Goal: Check status: Check status

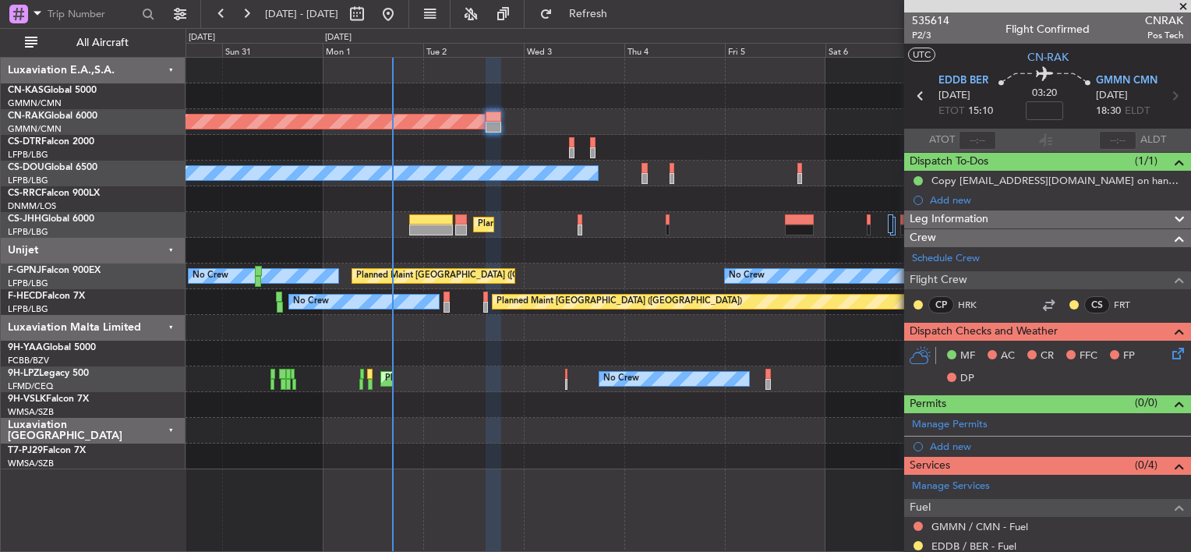
scroll to position [141, 0]
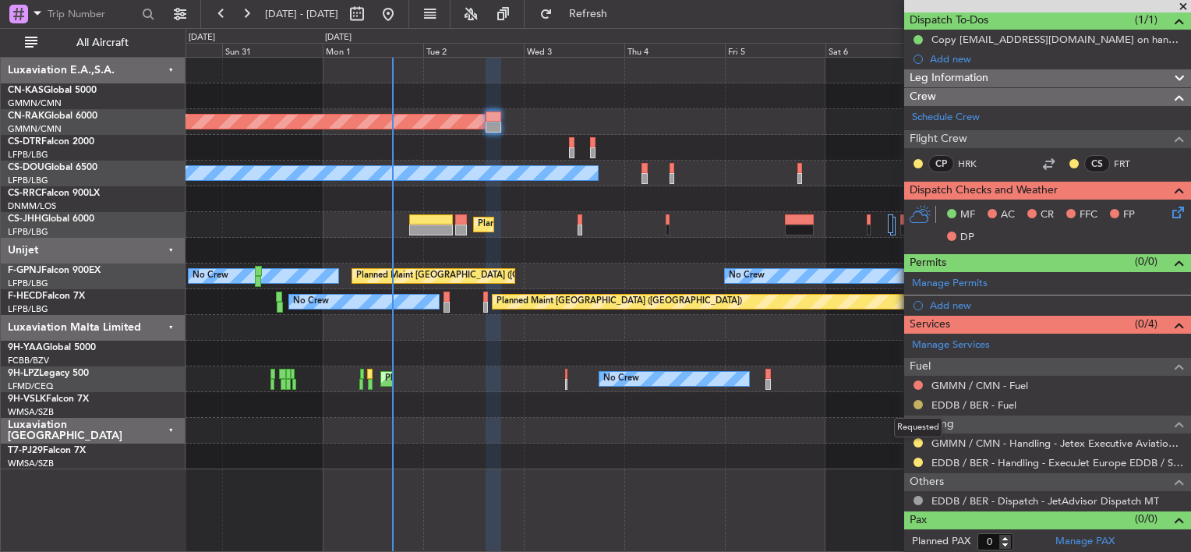
click at [917, 402] on button at bounding box center [918, 404] width 9 height 9
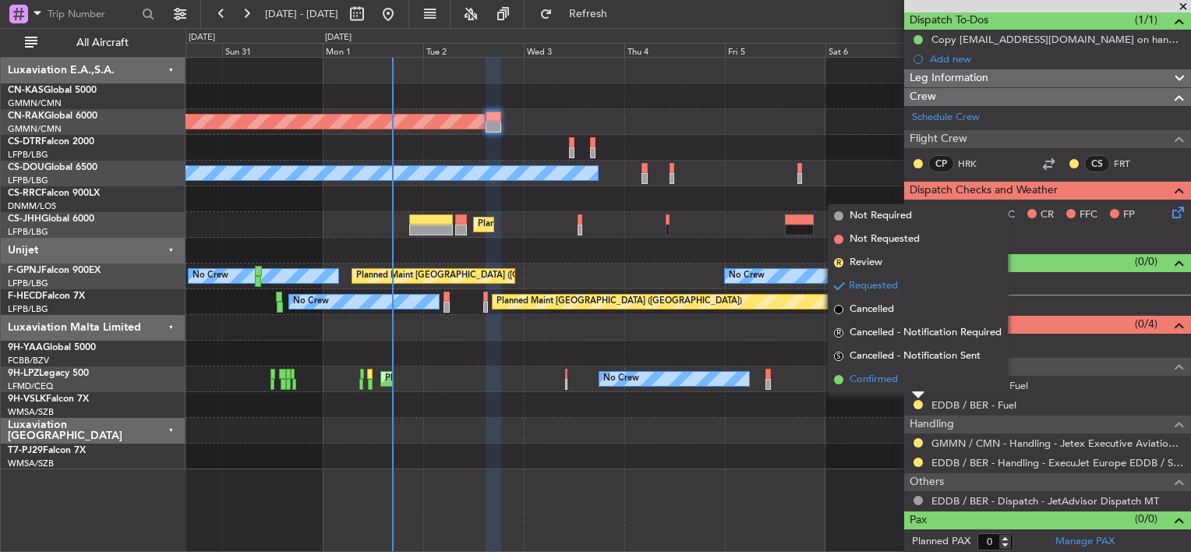
click at [886, 381] on span "Confirmed" at bounding box center [874, 380] width 48 height 16
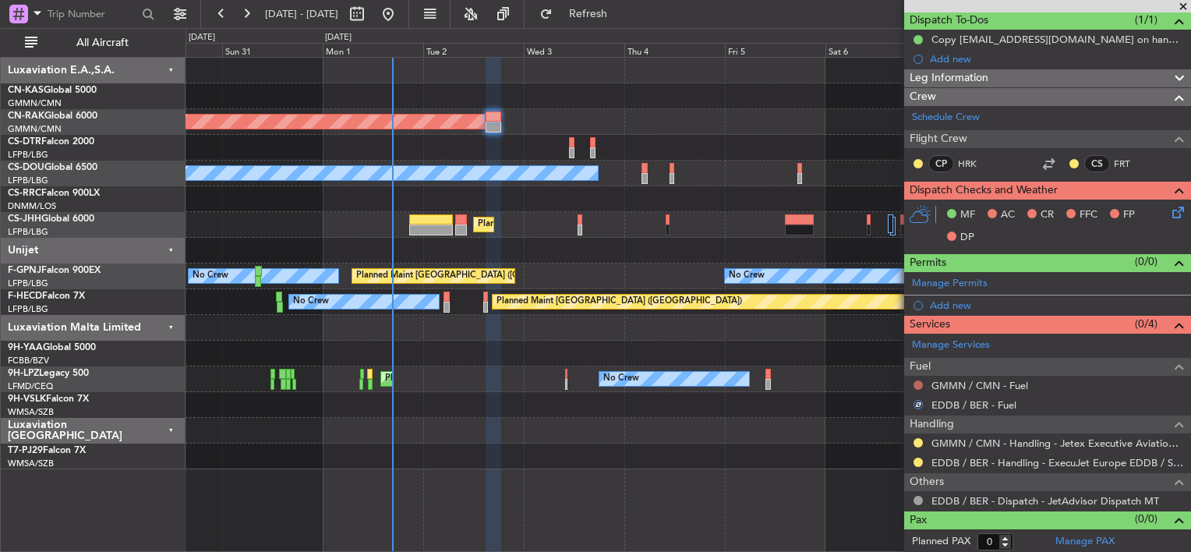
click at [917, 381] on button at bounding box center [918, 385] width 9 height 9
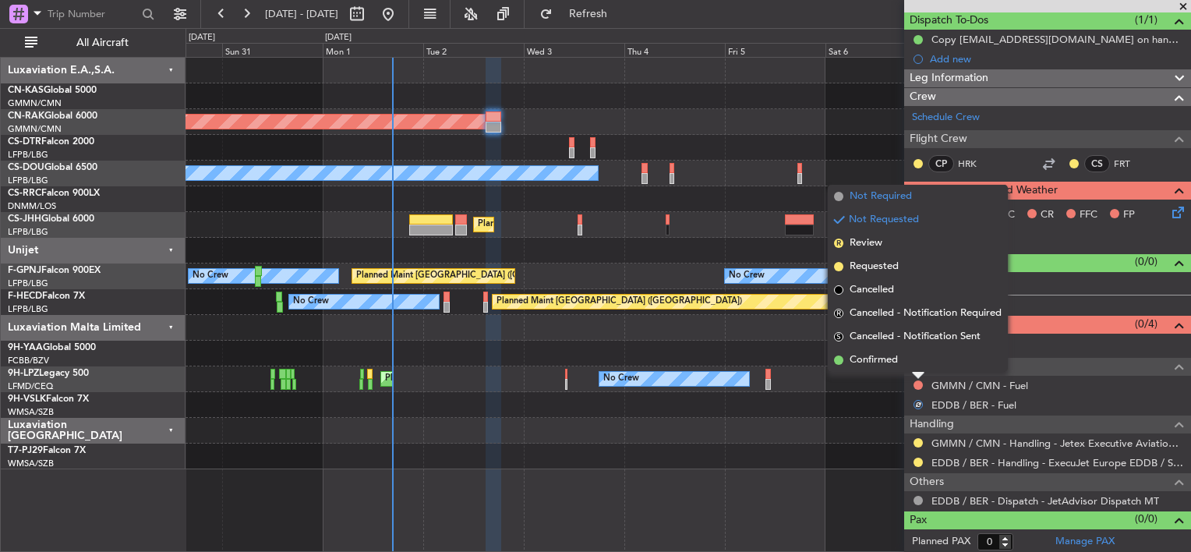
click at [864, 192] on span "Not Required" at bounding box center [881, 197] width 62 height 16
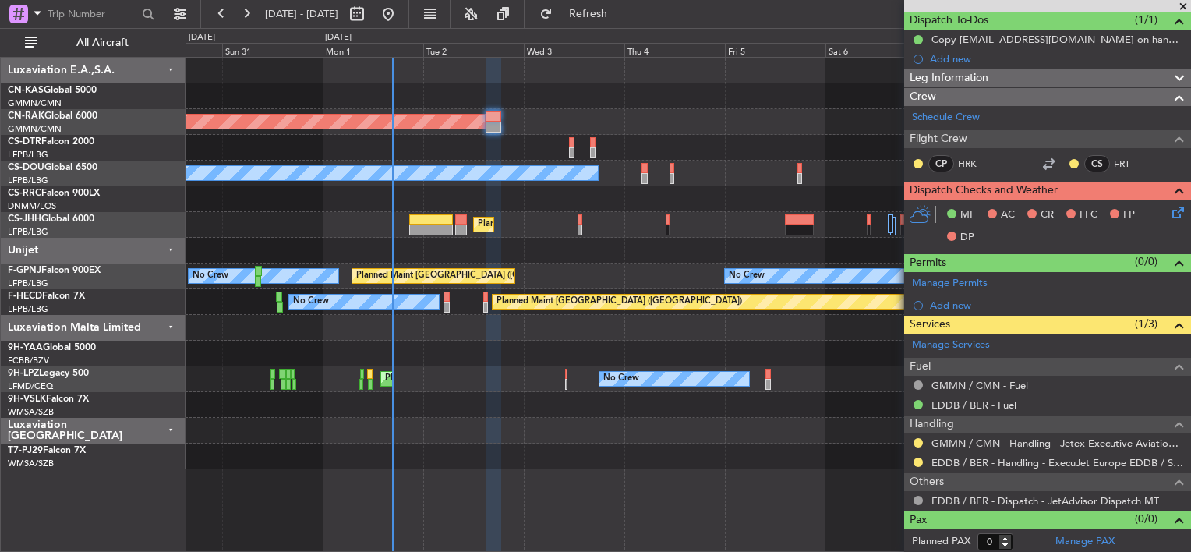
click at [917, 437] on div at bounding box center [918, 443] width 12 height 12
click at [917, 438] on button at bounding box center [918, 442] width 9 height 9
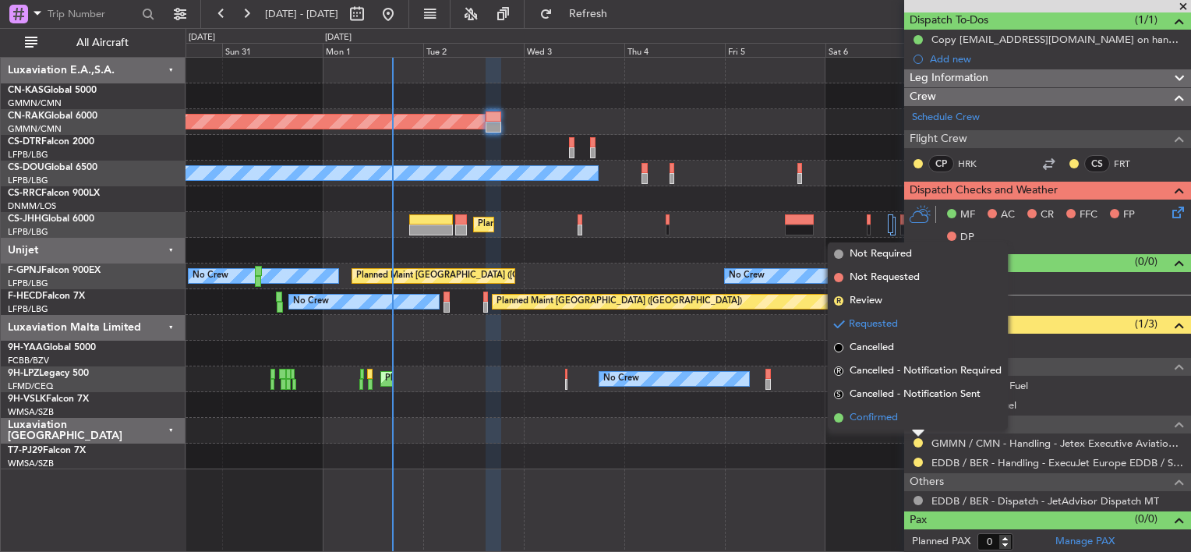
click at [867, 423] on span "Confirmed" at bounding box center [874, 418] width 48 height 16
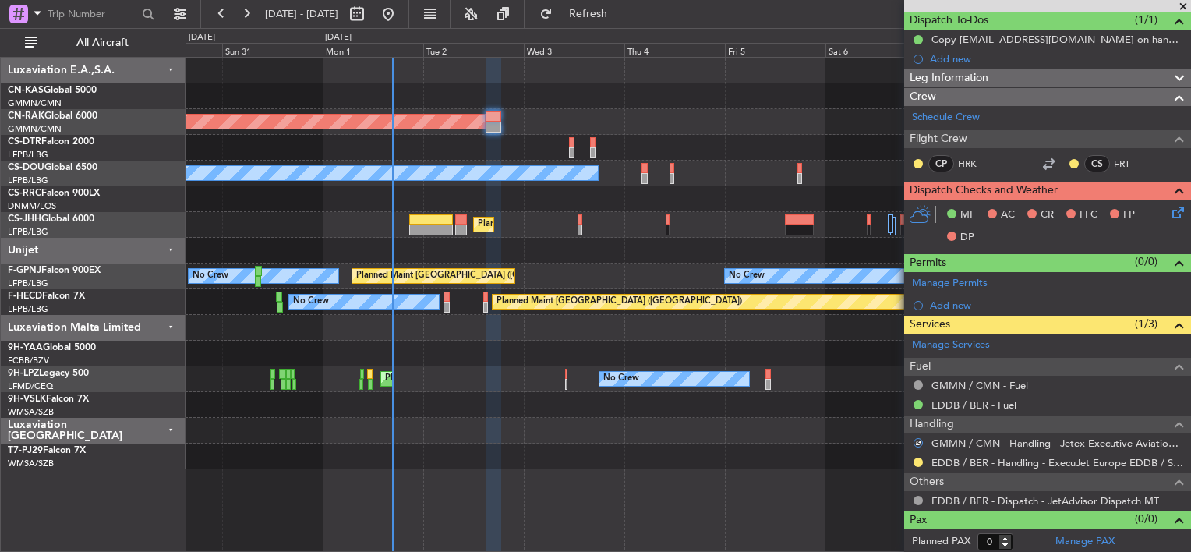
click at [912, 456] on nimbus-traffic-light at bounding box center [918, 462] width 12 height 12
click at [915, 458] on button at bounding box center [918, 462] width 9 height 9
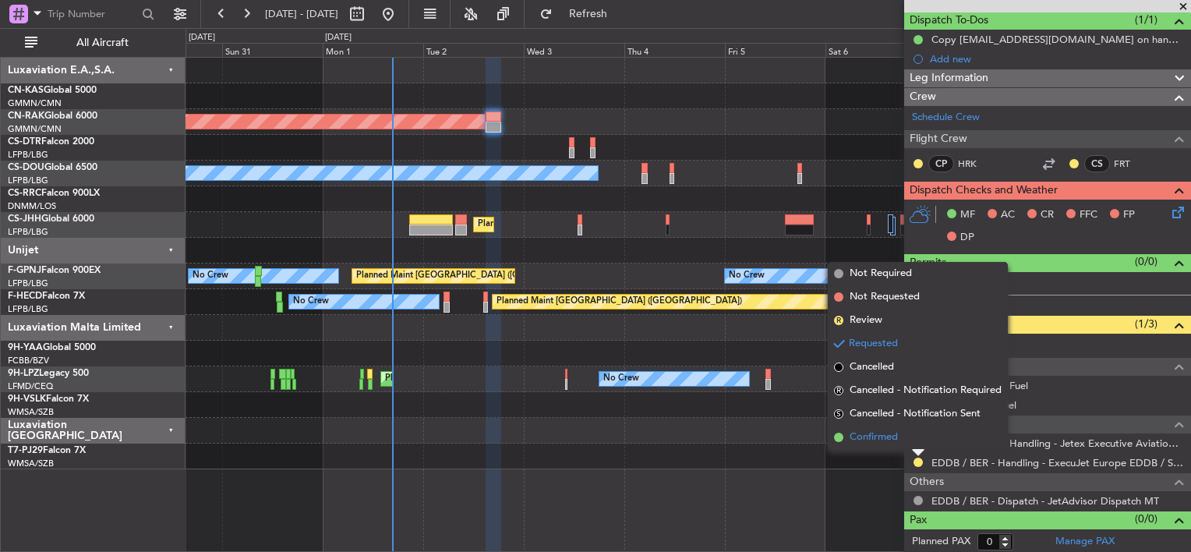
click at [888, 434] on span "Confirmed" at bounding box center [874, 438] width 48 height 16
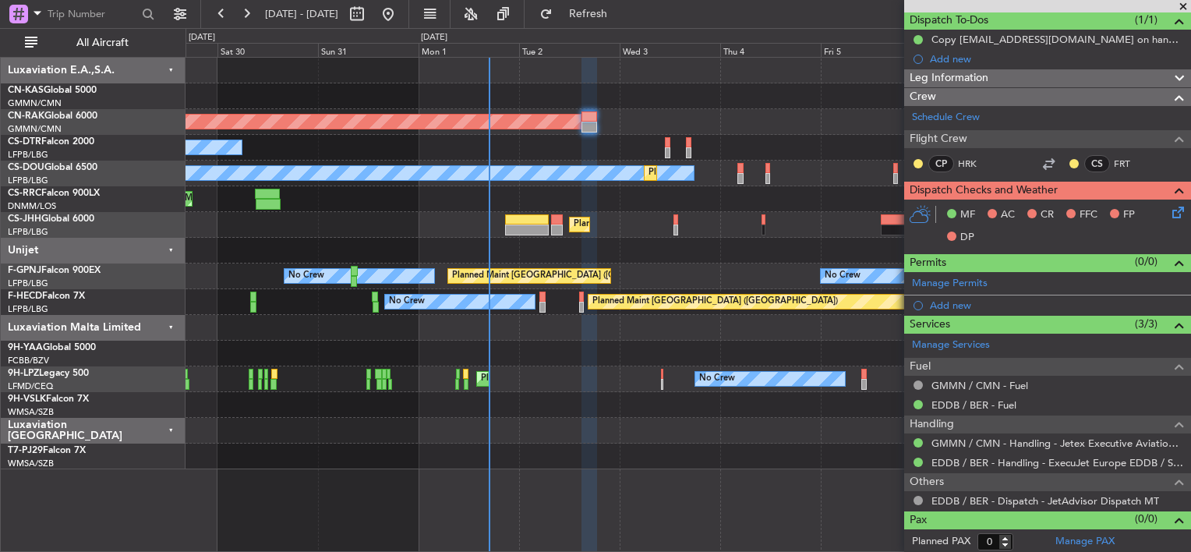
click at [625, 83] on div "Planned Maint [GEOGRAPHIC_DATA] ([GEOGRAPHIC_DATA]) No Crew Planned Maint [GEOG…" at bounding box center [688, 264] width 1005 height 412
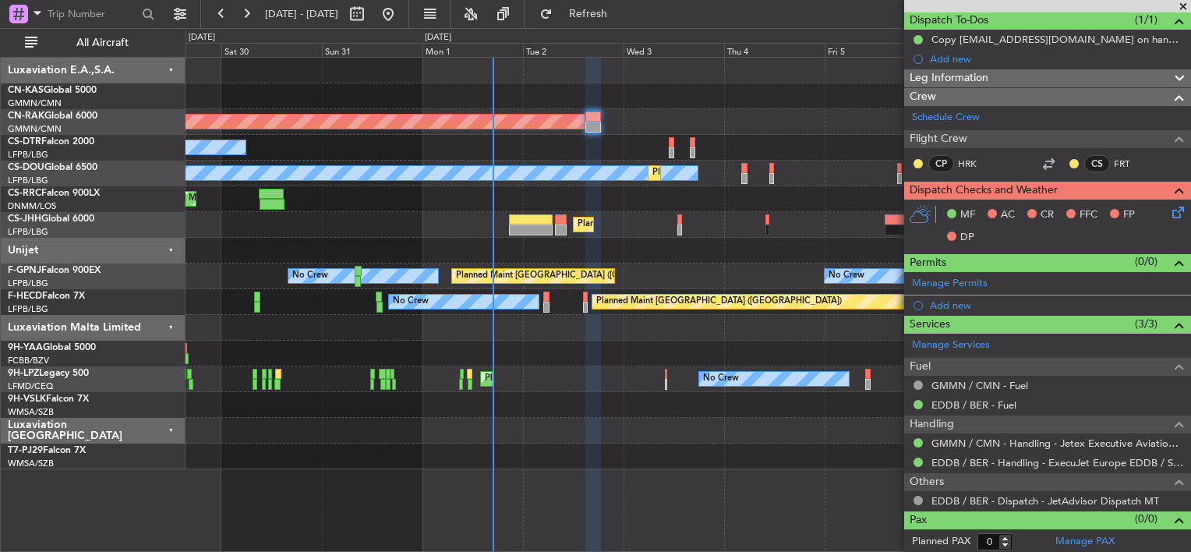
scroll to position [63, 0]
